Goal: Information Seeking & Learning: Learn about a topic

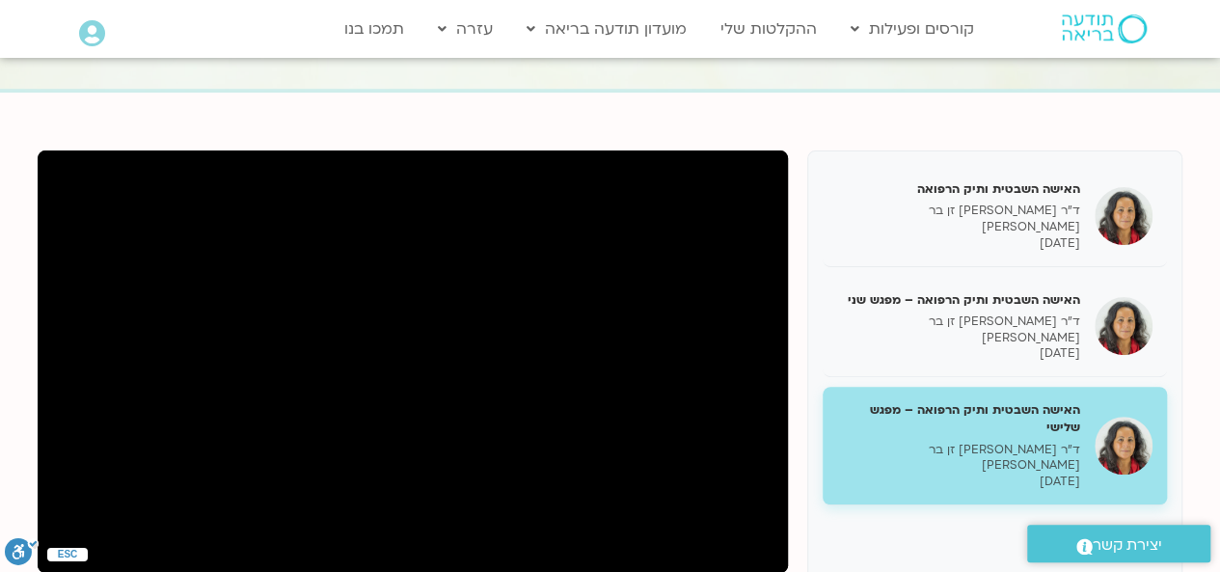
click at [1108, 20] on img at bounding box center [1103, 28] width 85 height 29
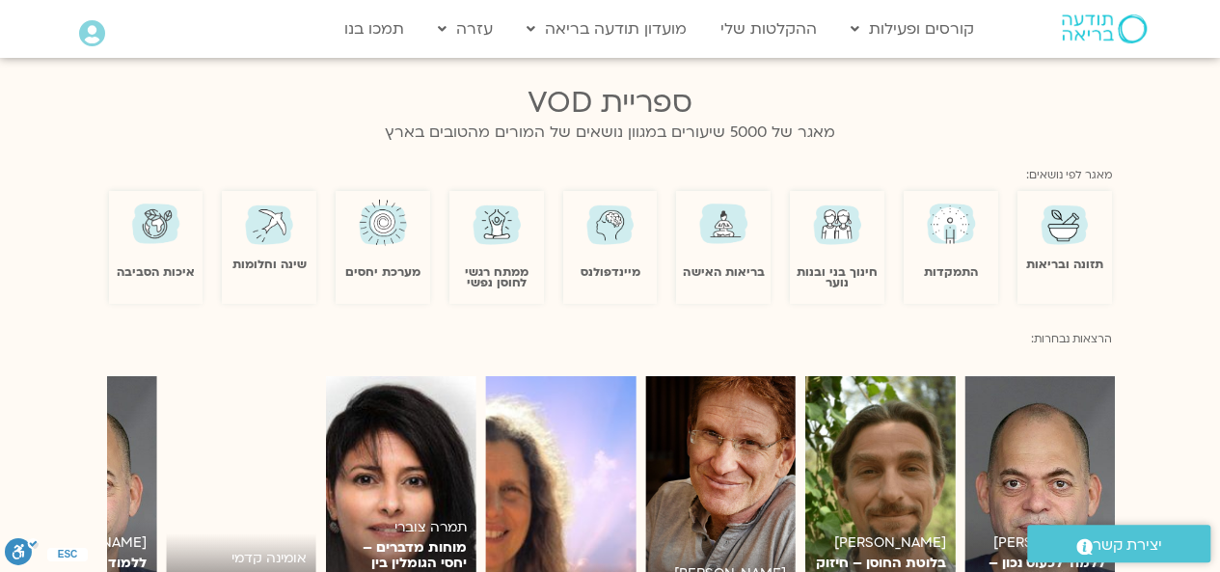
scroll to position [1234, 0]
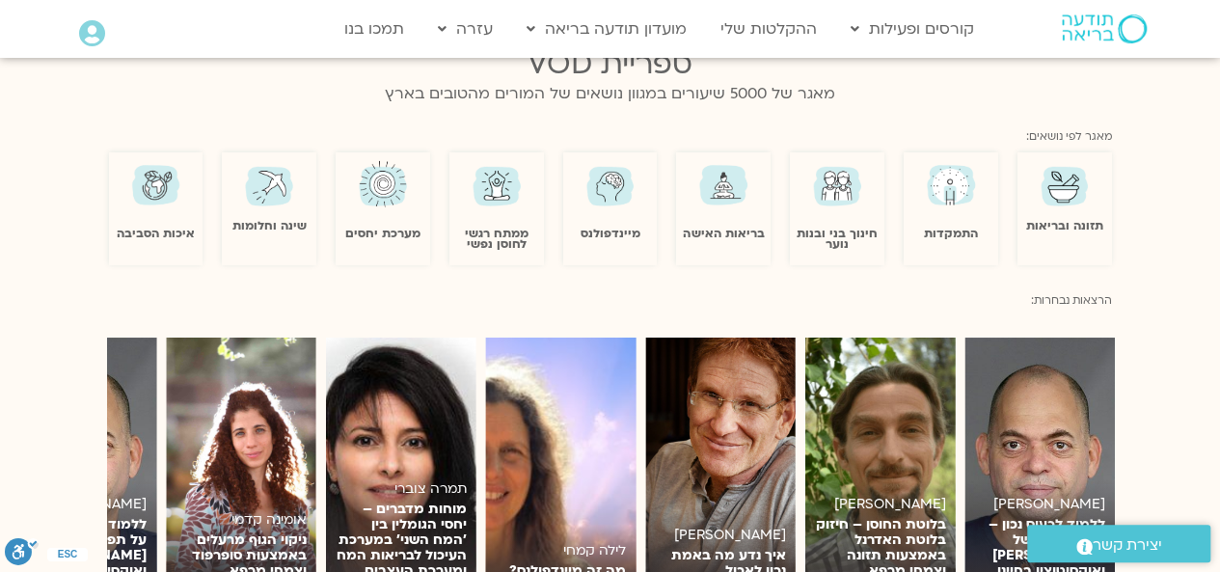
click at [731, 167] on img at bounding box center [723, 184] width 56 height 55
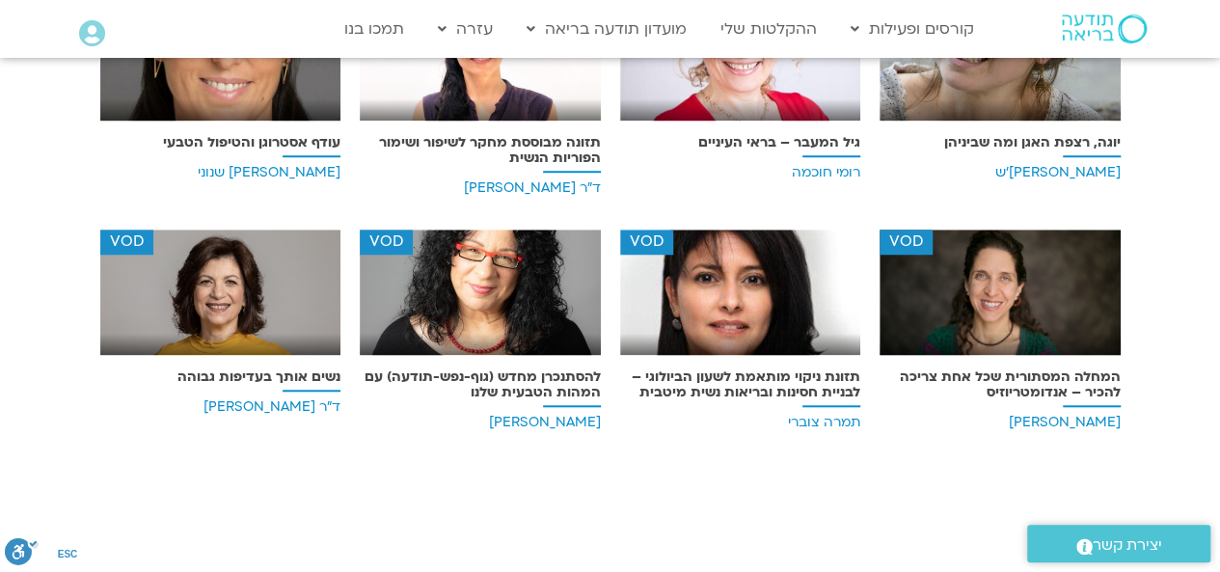
scroll to position [733, 0]
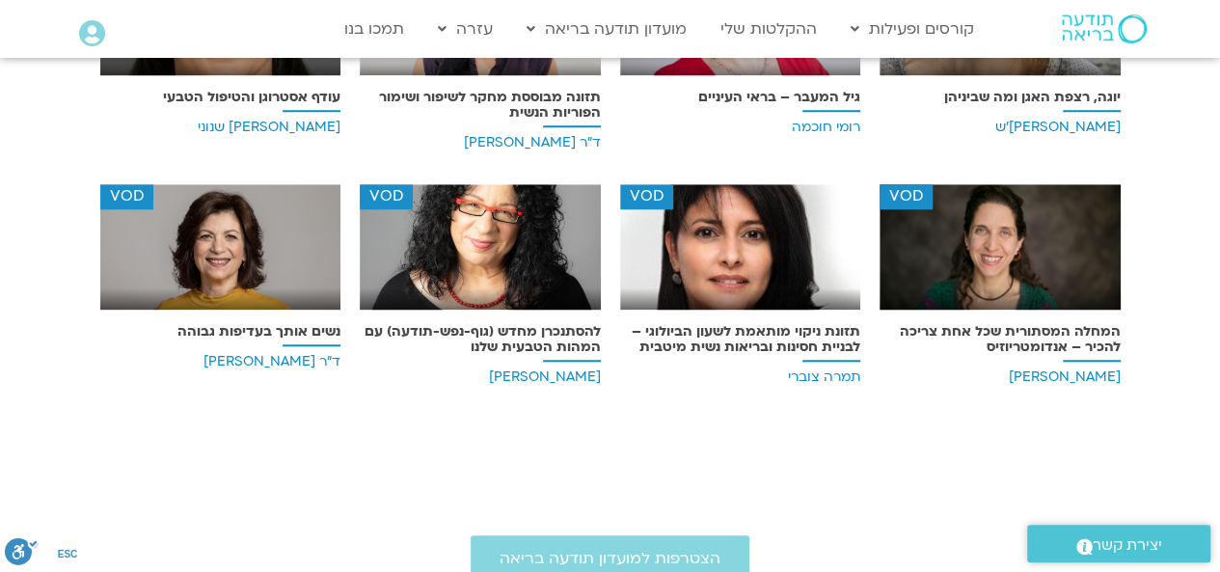
click at [782, 95] on p "גיל המעבר – בראי העיניים" at bounding box center [740, 97] width 241 height 15
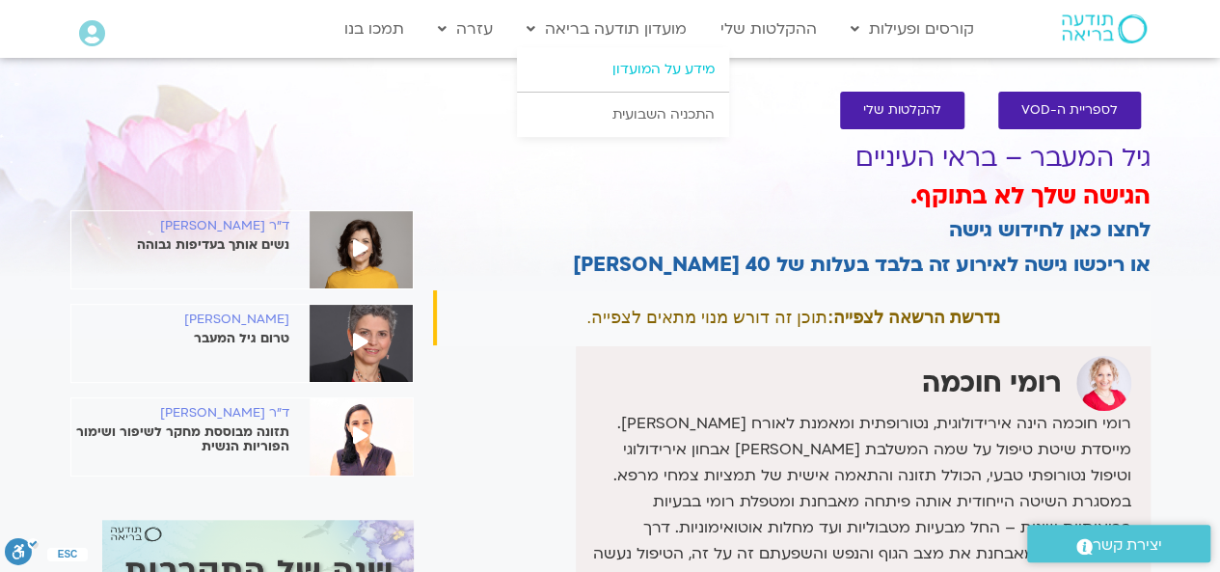
click at [685, 67] on link "מידע על המועדון" at bounding box center [623, 69] width 212 height 44
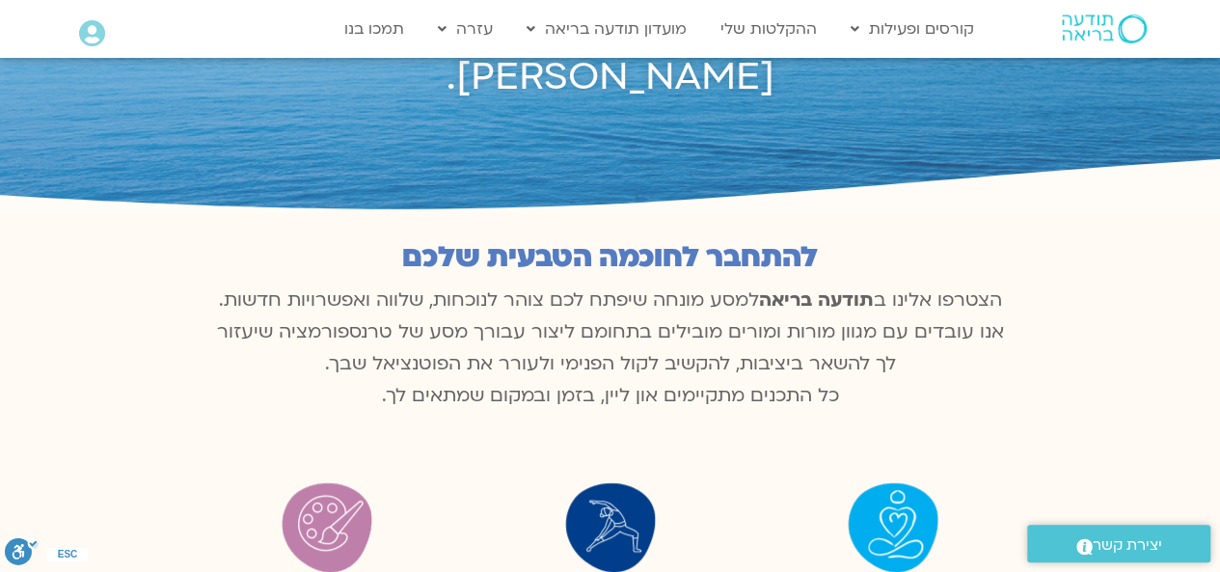
scroll to position [193, 0]
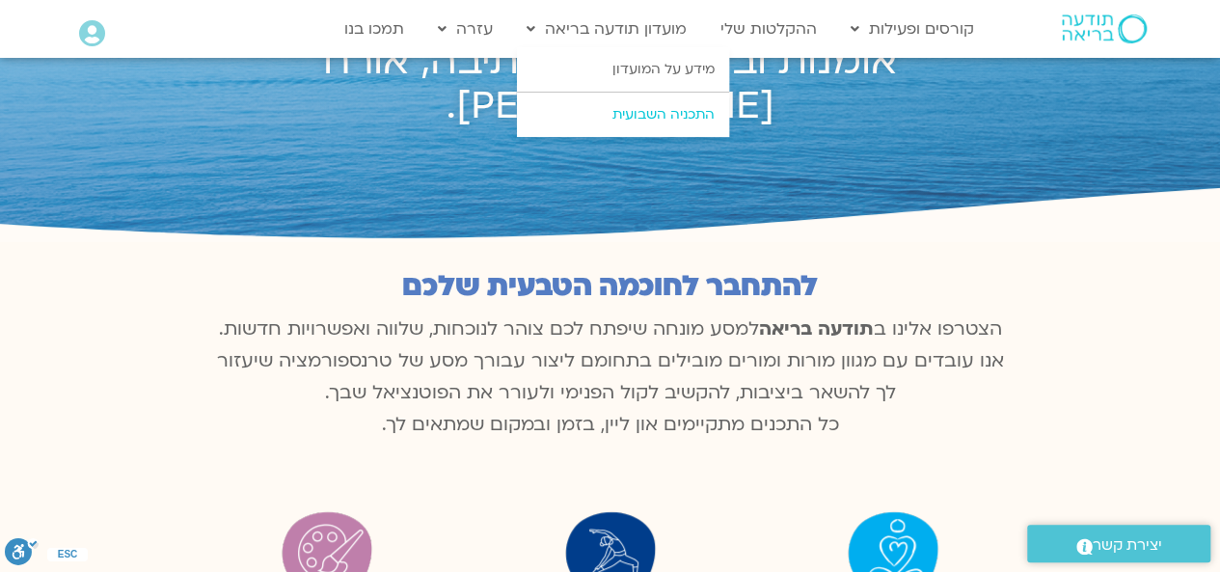
click at [666, 118] on link "התכניה השבועית" at bounding box center [623, 115] width 212 height 44
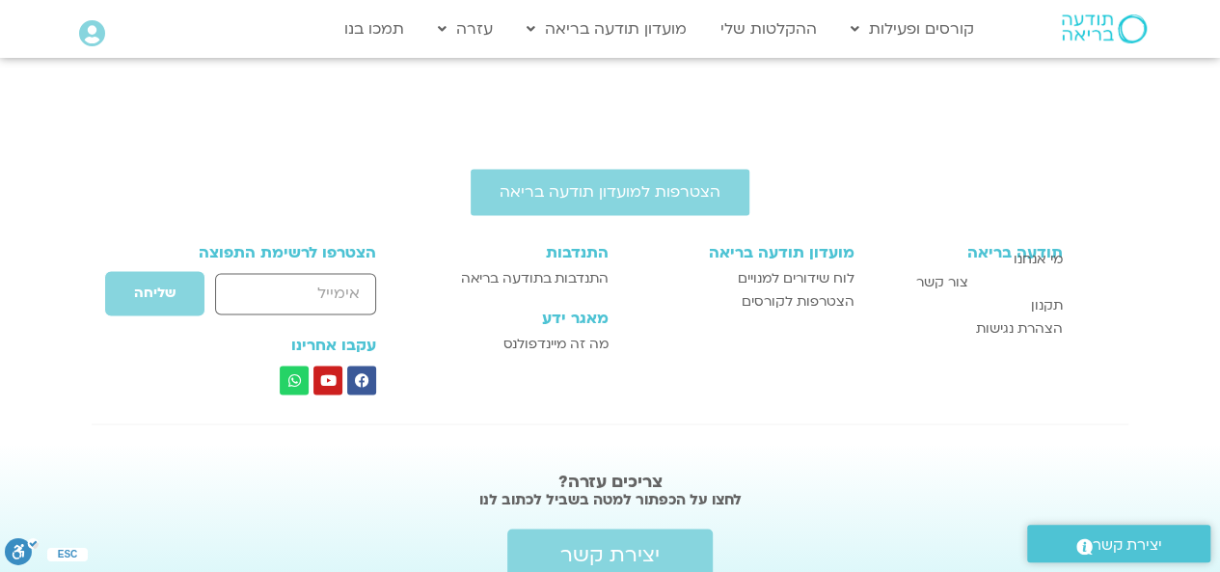
scroll to position [1422, 0]
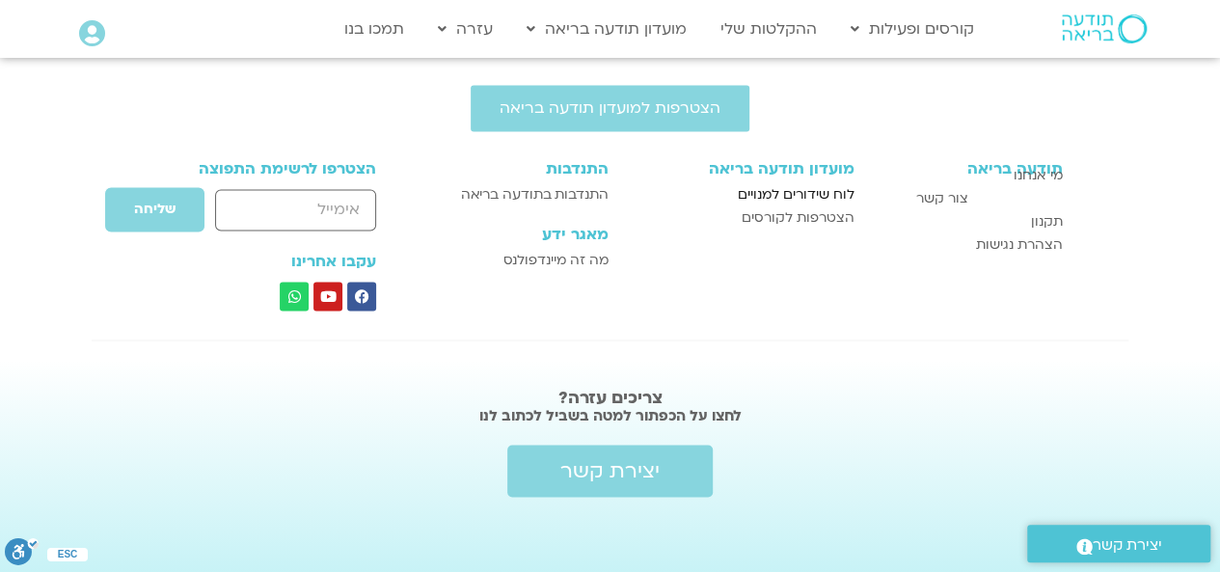
click at [821, 183] on span "לוח שידורים למנויים" at bounding box center [796, 194] width 117 height 23
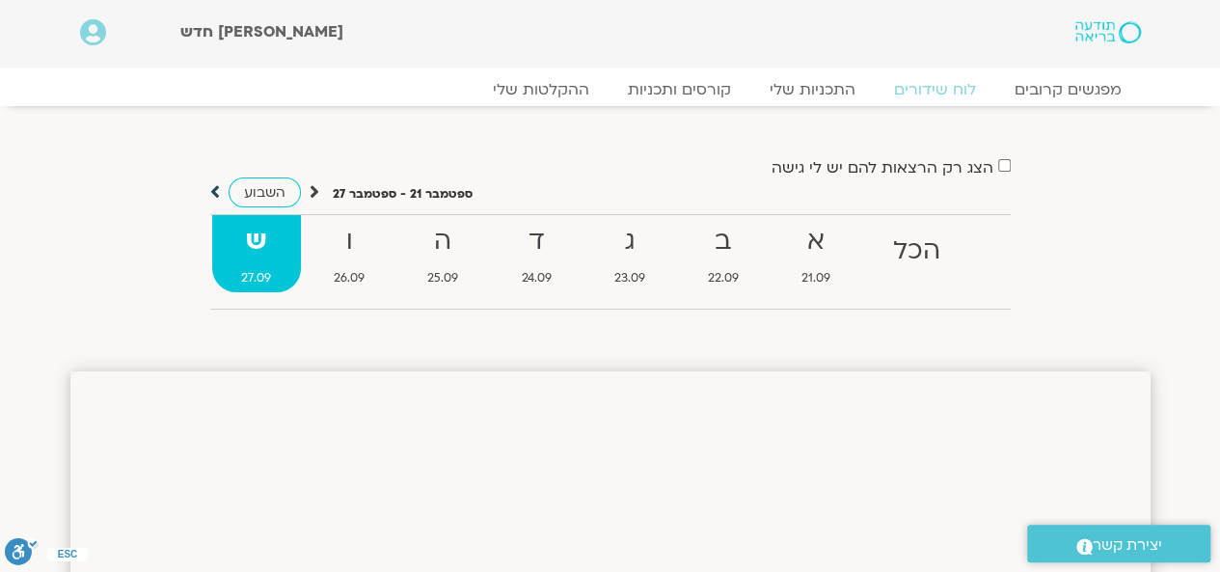
click at [212, 200] on icon at bounding box center [215, 191] width 10 height 19
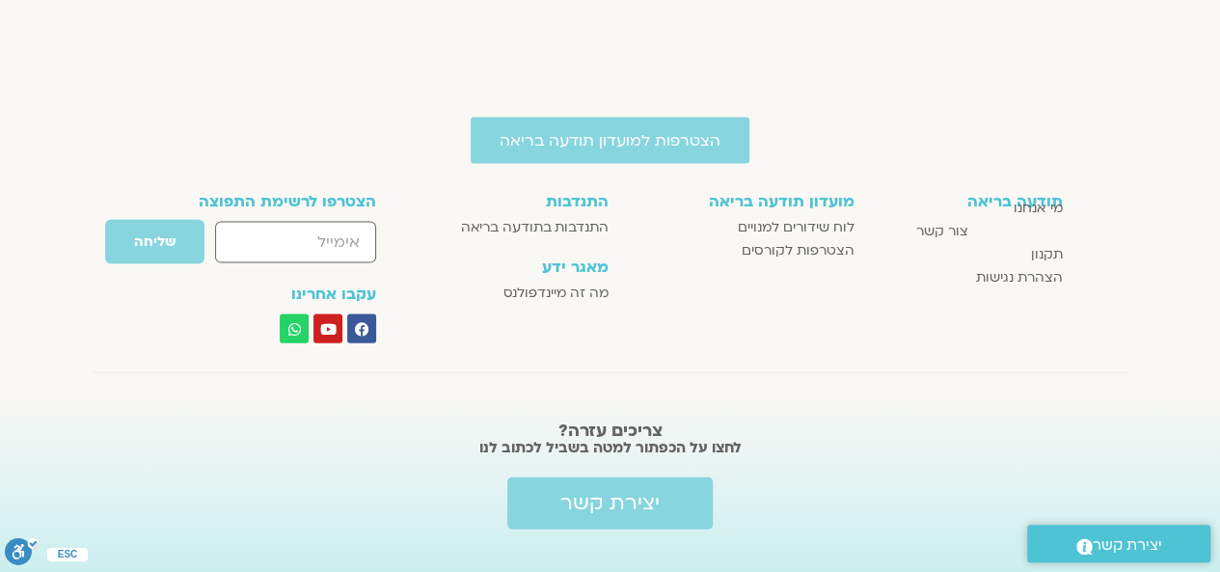
scroll to position [1951, 0]
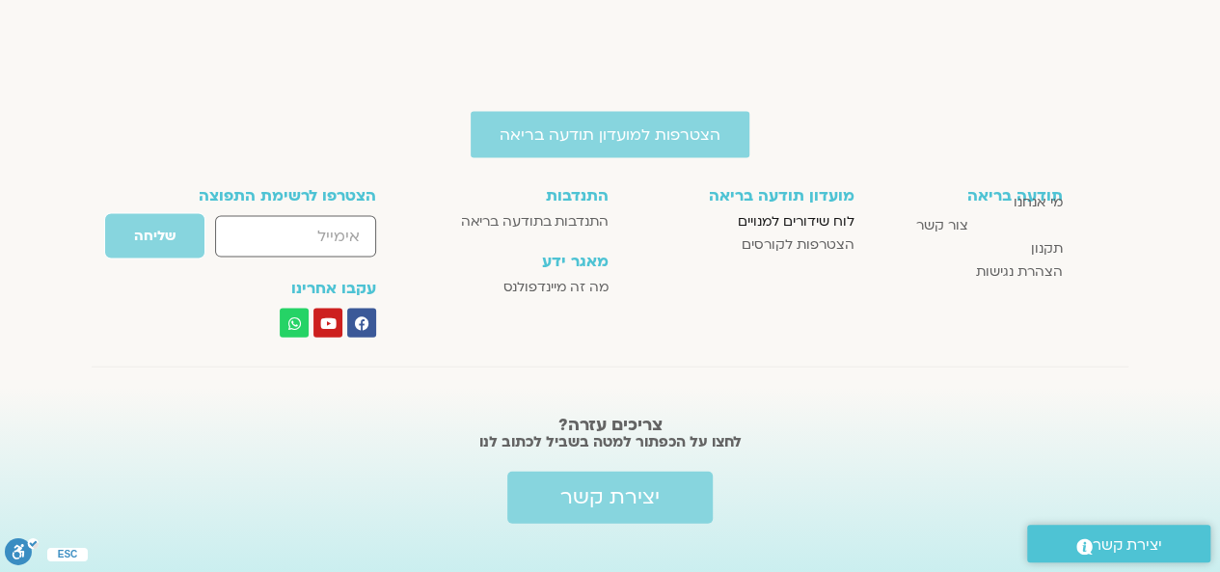
click at [799, 217] on span "לוח שידורים למנויים" at bounding box center [796, 221] width 117 height 23
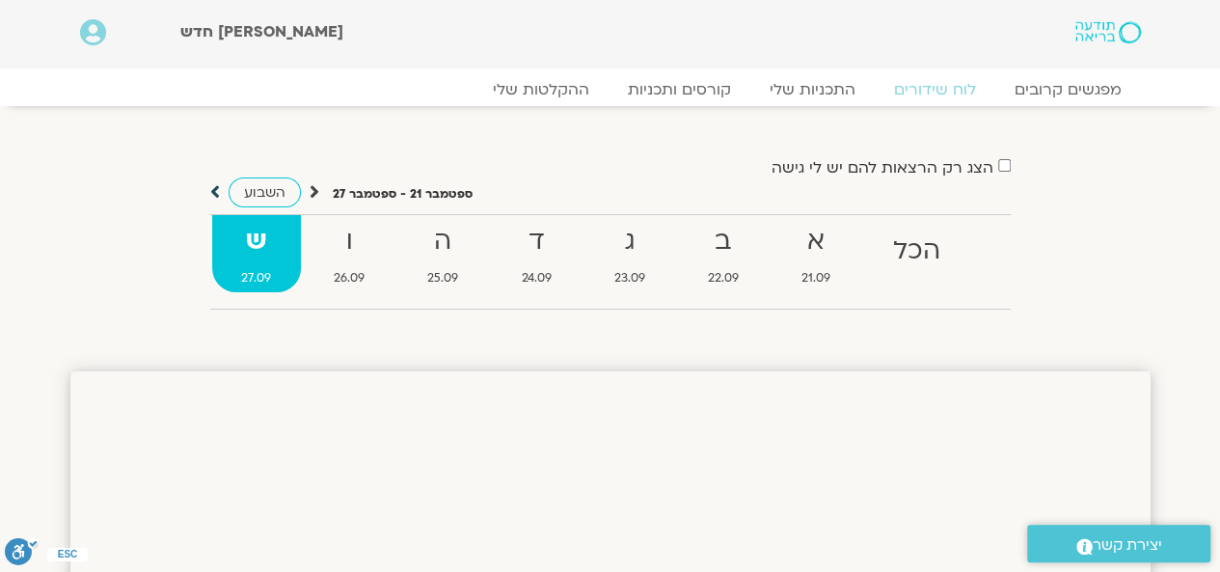
click at [216, 193] on icon at bounding box center [215, 191] width 10 height 19
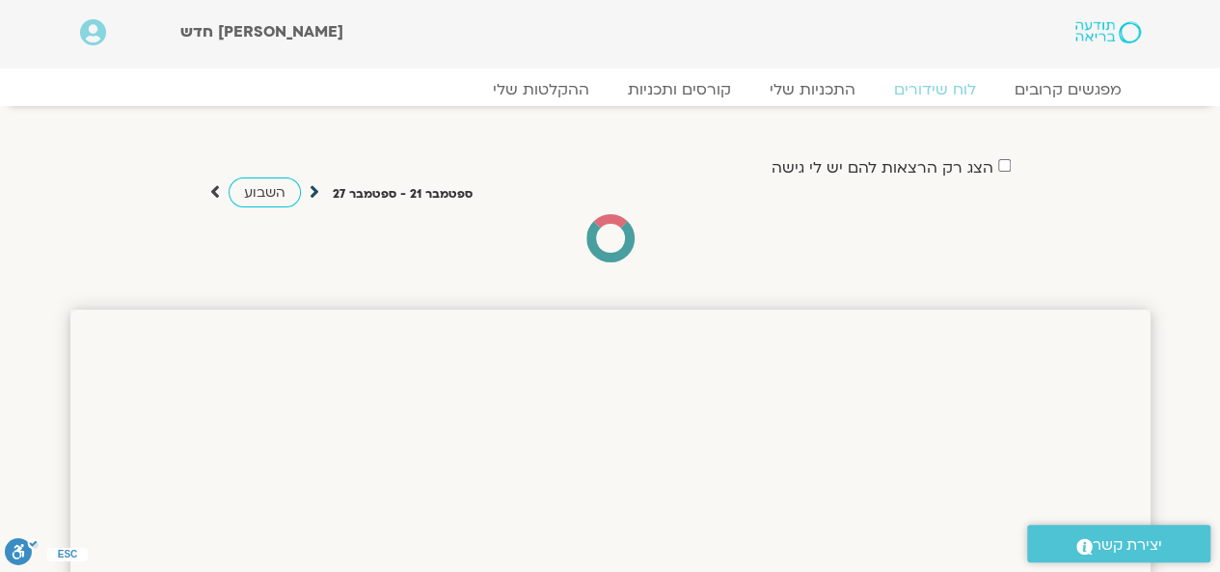
click at [309, 190] on icon at bounding box center [314, 191] width 10 height 19
click at [316, 191] on icon at bounding box center [314, 191] width 10 height 19
click at [213, 193] on icon at bounding box center [215, 191] width 10 height 19
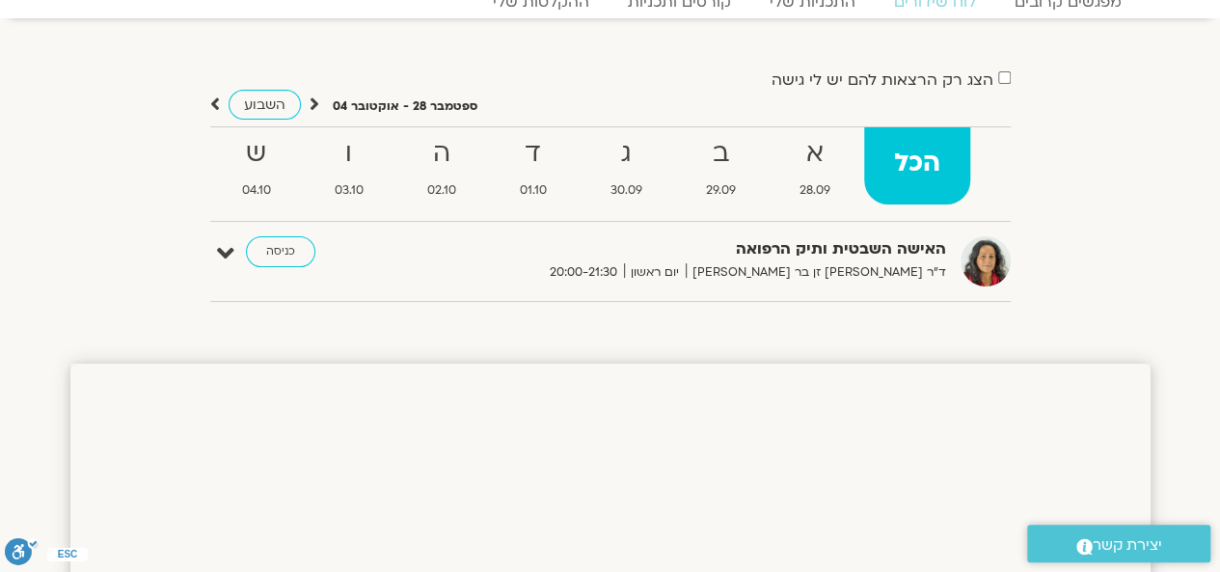
scroll to position [91, 0]
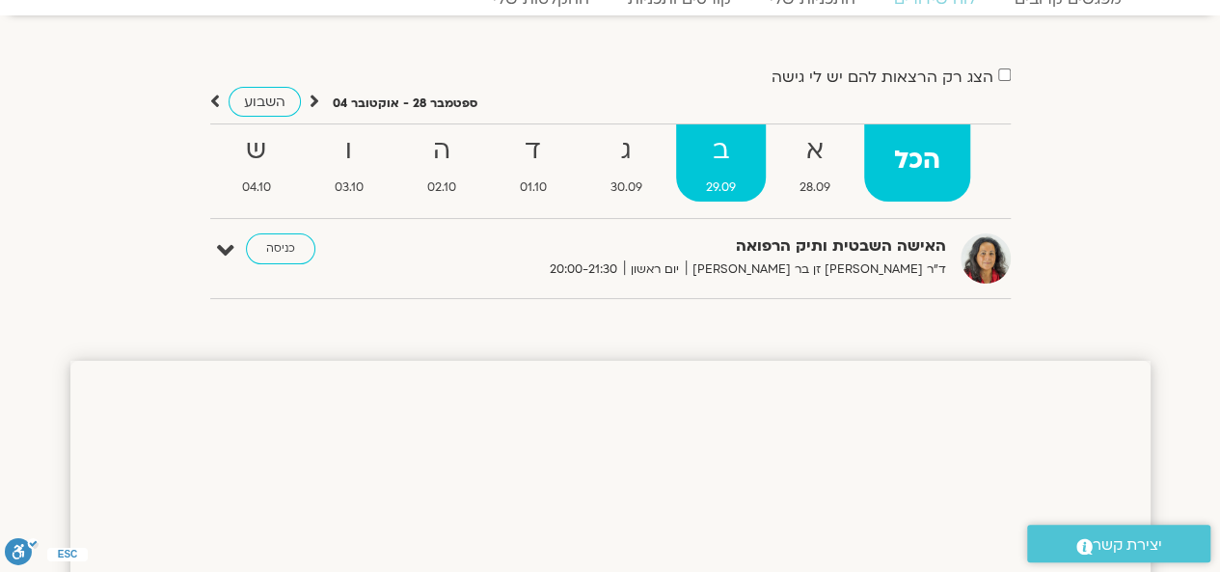
click at [723, 154] on strong "ב" at bounding box center [721, 150] width 90 height 43
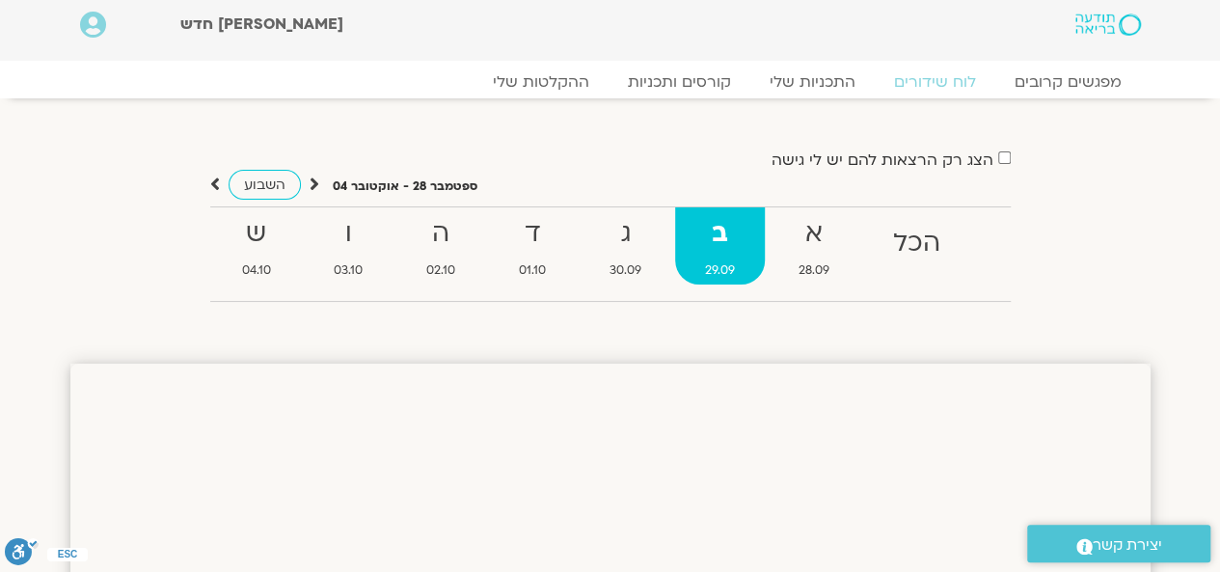
scroll to position [0, 0]
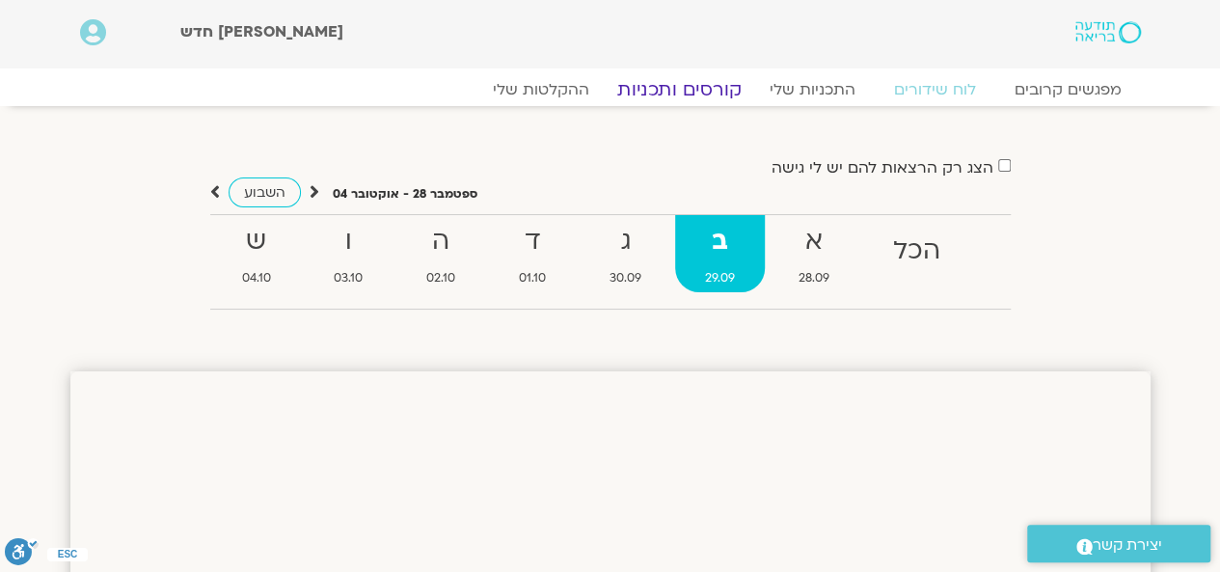
click at [685, 91] on link "קורסים ותכניות" at bounding box center [679, 89] width 170 height 23
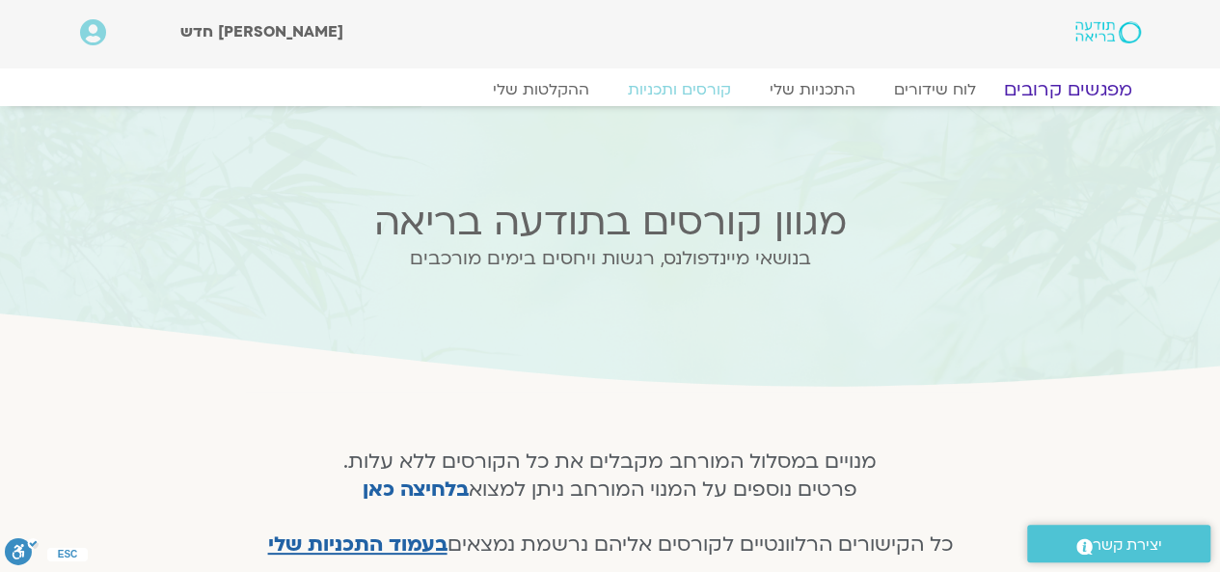
click at [1087, 94] on link "מפגשים קרובים" at bounding box center [1067, 89] width 175 height 23
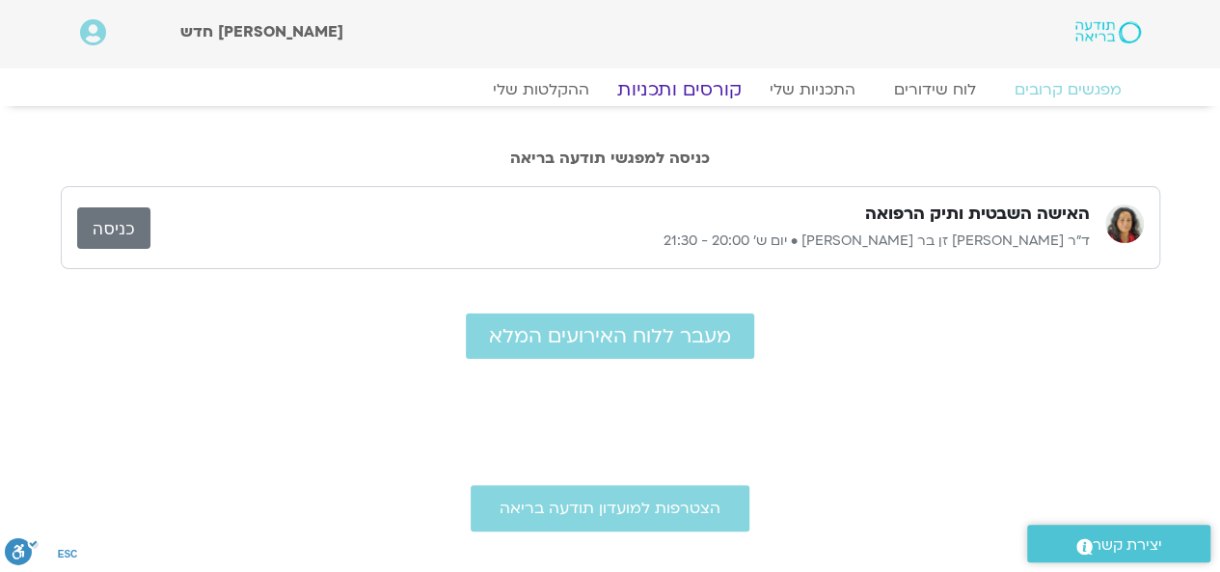
click at [701, 98] on link "קורסים ותכניות" at bounding box center [679, 89] width 170 height 23
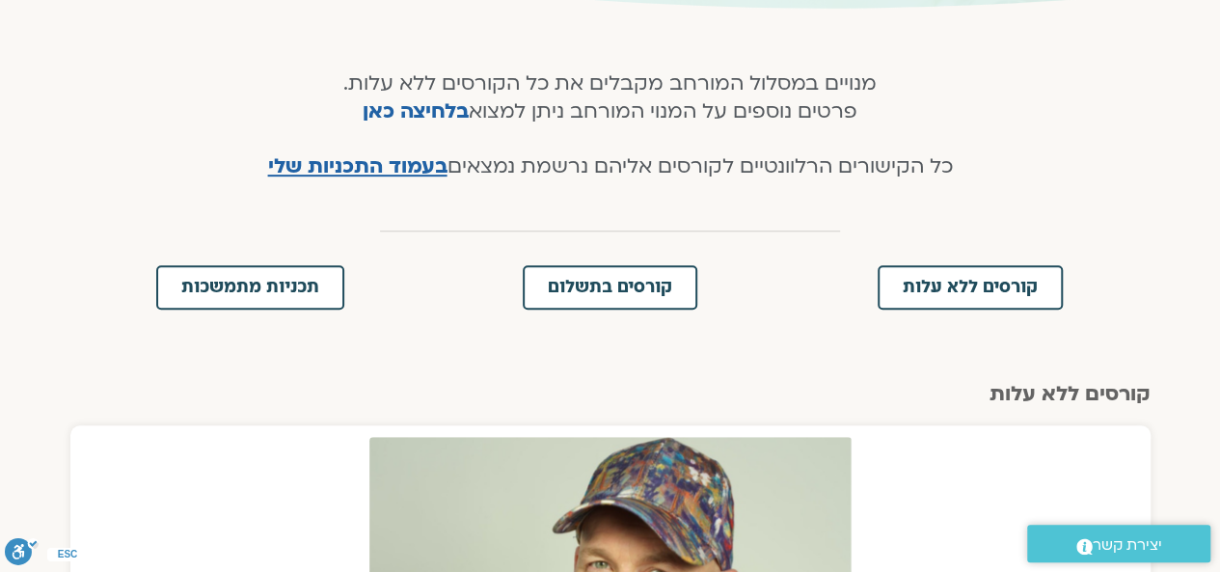
scroll to position [382, 0]
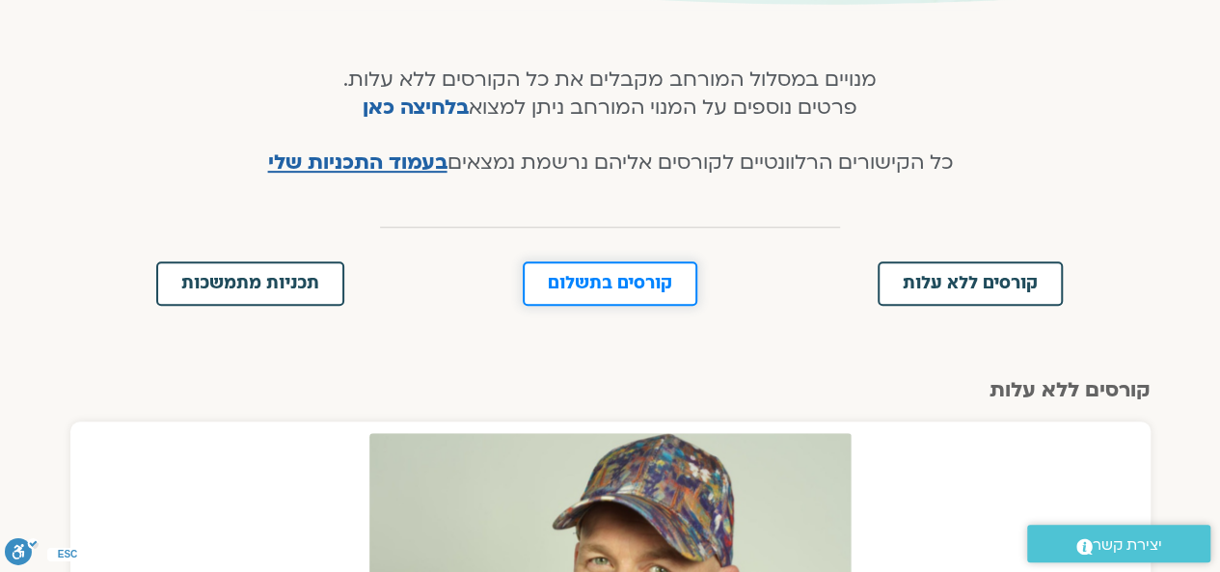
click at [631, 292] on link "קורסים בתשלום" at bounding box center [610, 283] width 175 height 44
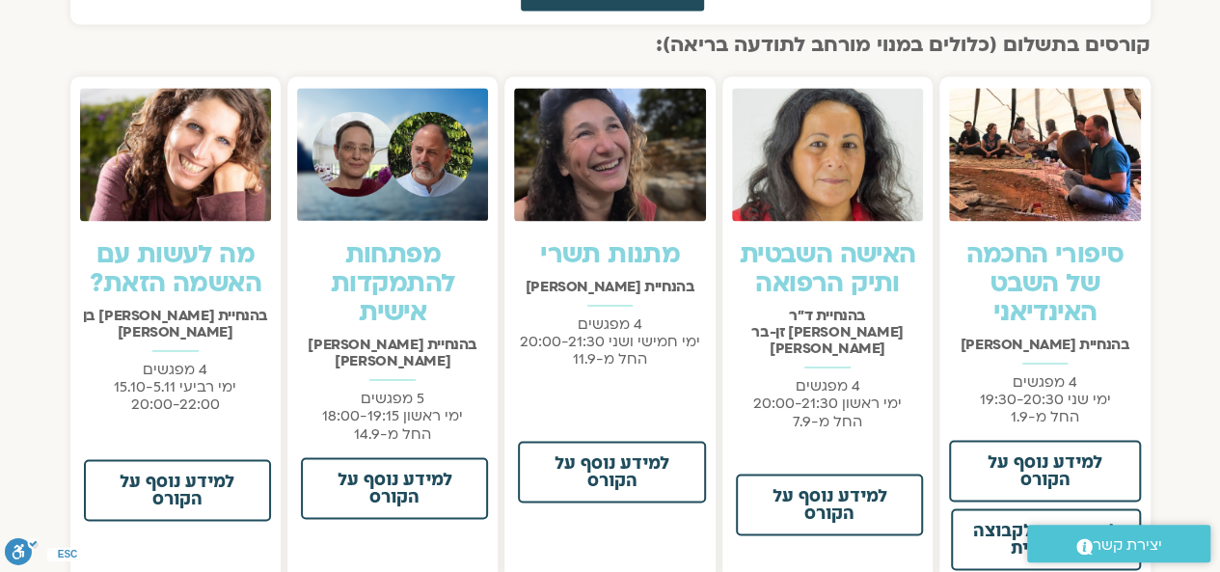
scroll to position [1427, 0]
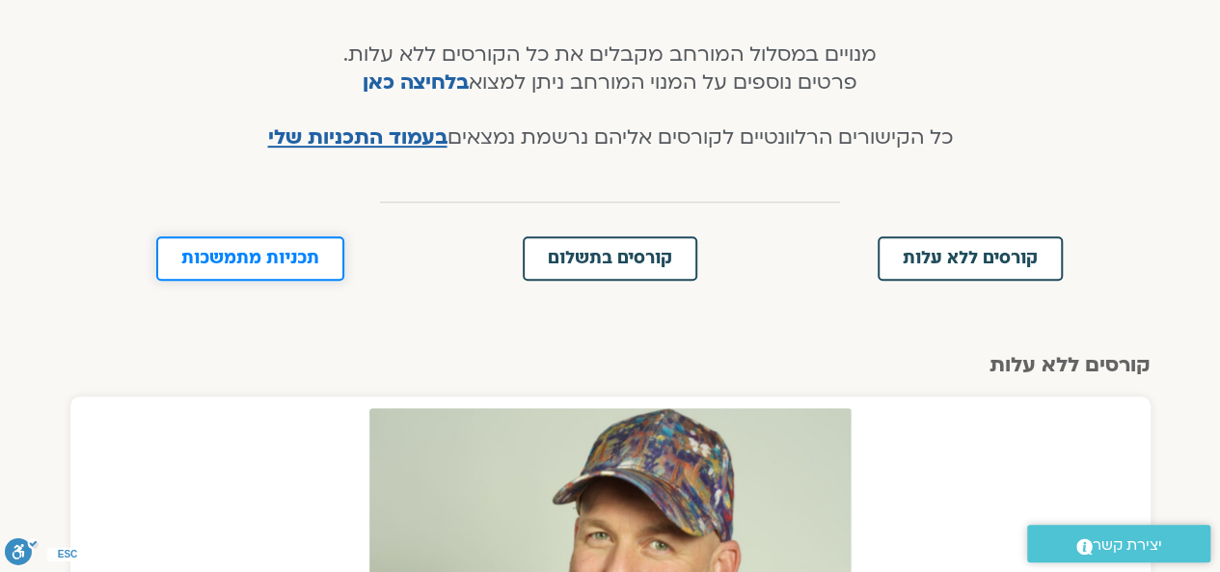
click at [264, 255] on span "תכניות מתמשכות" at bounding box center [250, 258] width 138 height 17
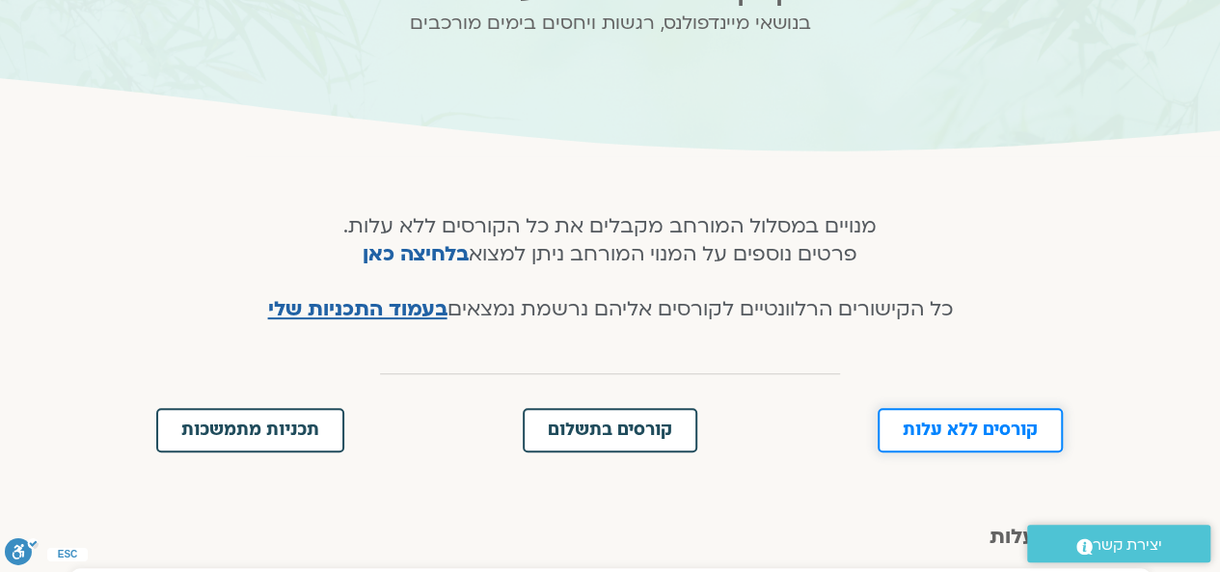
click at [1012, 426] on span "קורסים ללא עלות" at bounding box center [969, 429] width 135 height 17
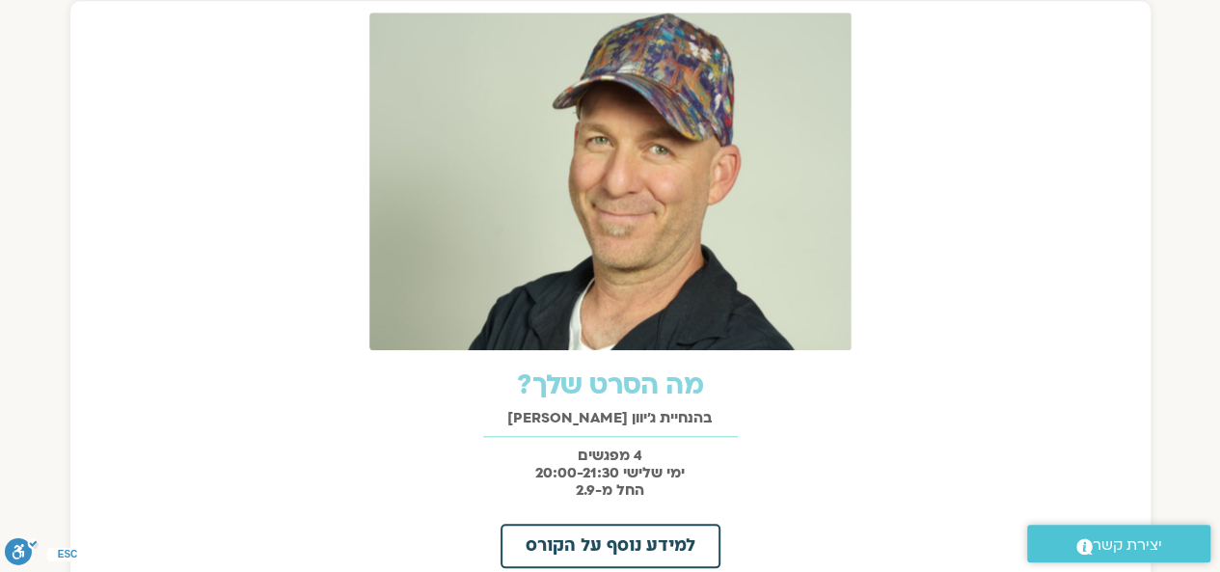
scroll to position [802, 0]
